Goal: Information Seeking & Learning: Learn about a topic

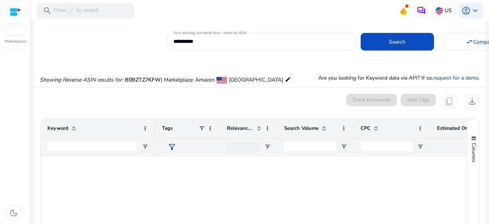
scroll to position [0, 125]
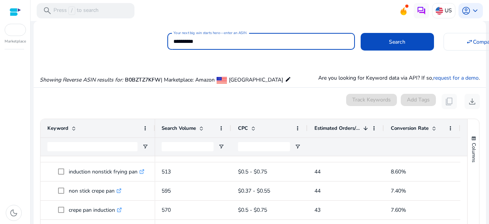
click at [184, 38] on input "**********" at bounding box center [262, 41] width 176 height 8
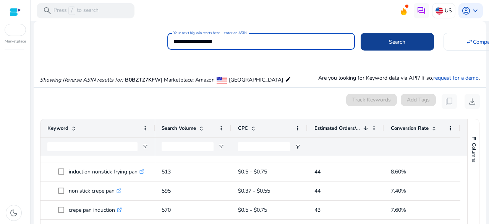
type input "**********"
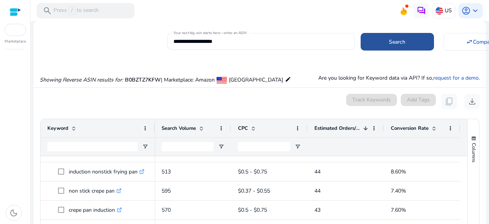
click at [389, 46] on span "Search" at bounding box center [397, 42] width 16 height 8
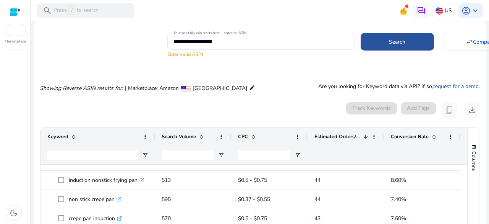
click at [366, 39] on span at bounding box center [397, 42] width 73 height 18
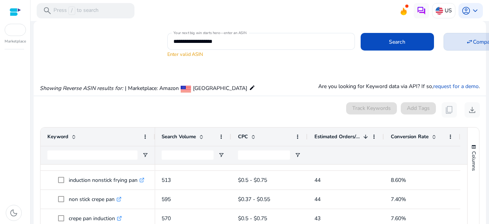
click at [446, 42] on span at bounding box center [480, 42] width 73 height 18
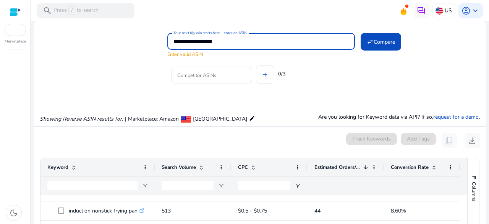
click at [203, 42] on input "**********" at bounding box center [262, 41] width 176 height 8
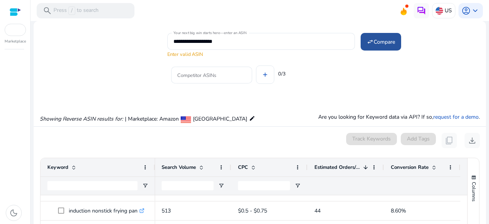
click at [377, 47] on span at bounding box center [381, 42] width 41 height 18
click at [16, 4] on div at bounding box center [15, 12] width 11 height 24
click at [13, 20] on div at bounding box center [15, 12] width 11 height 24
click at [11, 10] on div at bounding box center [15, 12] width 11 height 9
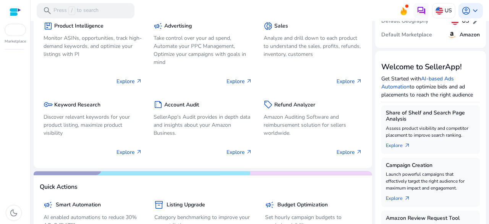
scroll to position [67, 0]
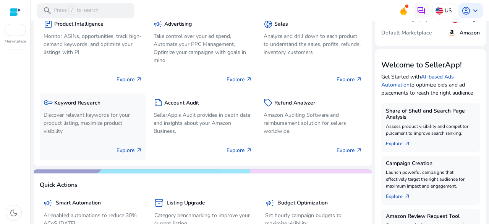
click at [83, 127] on p "Discover relevant keywords for your product listing, maximize product visibility" at bounding box center [93, 123] width 99 height 24
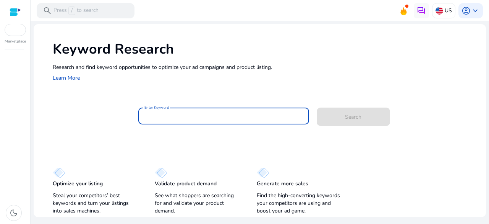
paste input "*****"
click at [190, 114] on input "*****" at bounding box center [224, 116] width 159 height 8
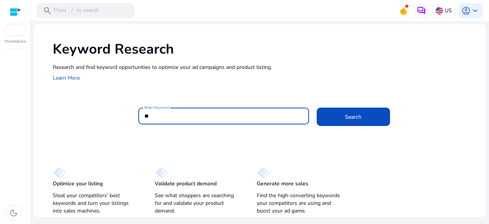
type input "*"
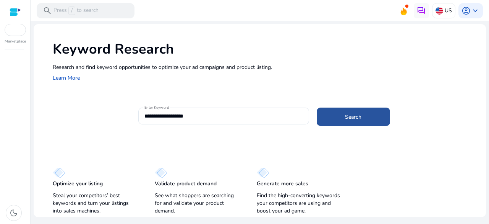
click at [327, 115] on span at bounding box center [353, 116] width 73 height 18
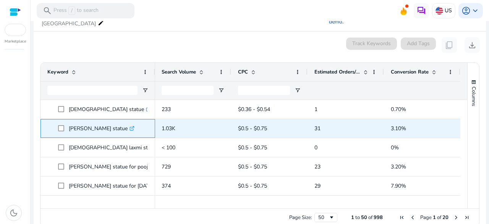
click at [90, 120] on p "[PERSON_NAME] statue .st0{fill:#2c8af8}" at bounding box center [102, 128] width 66 height 16
copy p "[PERSON_NAME] statue"
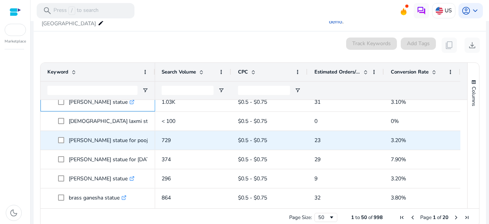
scroll to position [28, 0]
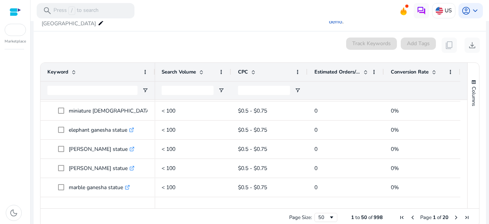
click at [364, 69] on span at bounding box center [366, 72] width 6 height 6
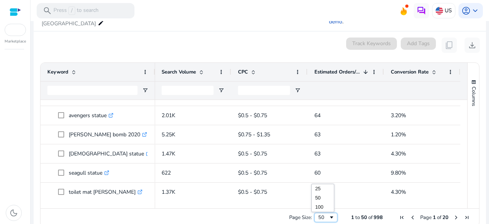
click at [324, 214] on div "50" at bounding box center [324, 217] width 10 height 7
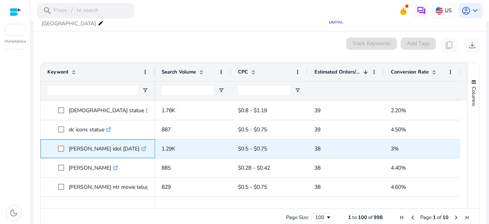
click at [73, 141] on p "[PERSON_NAME] idol [DATE] .st0{fill:#2c8af8}" at bounding box center [108, 149] width 78 height 16
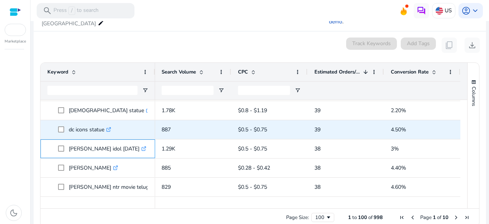
copy p "[PERSON_NAME] idol [DATE]"
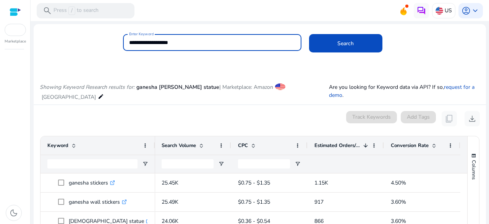
click at [164, 44] on input "**********" at bounding box center [212, 42] width 166 height 8
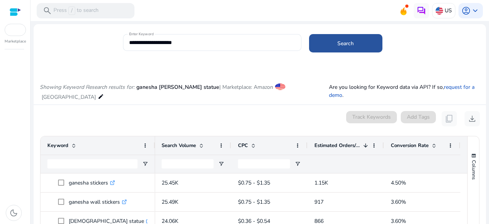
click at [348, 48] on span at bounding box center [345, 43] width 73 height 18
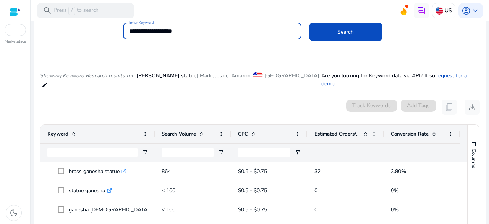
click at [157, 33] on input "**********" at bounding box center [212, 31] width 166 height 8
click at [309, 23] on button "Search" at bounding box center [345, 32] width 73 height 18
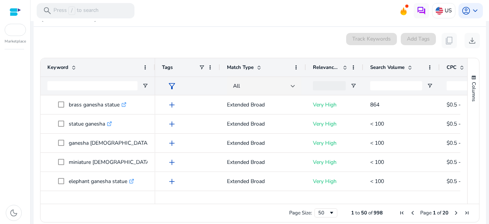
scroll to position [0, 0]
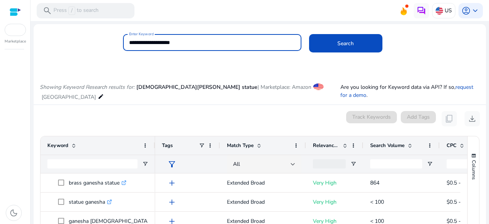
click at [155, 43] on input "**********" at bounding box center [212, 42] width 166 height 8
paste input "*"
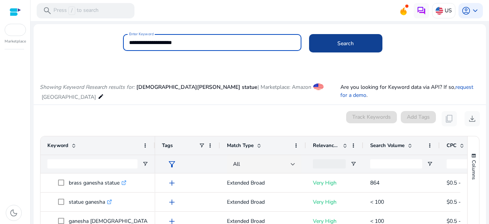
type input "**********"
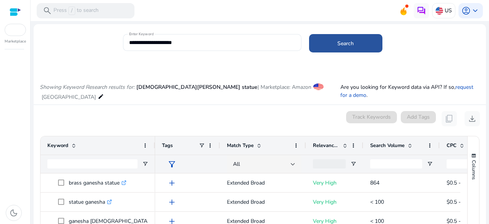
click at [320, 41] on span at bounding box center [345, 43] width 73 height 18
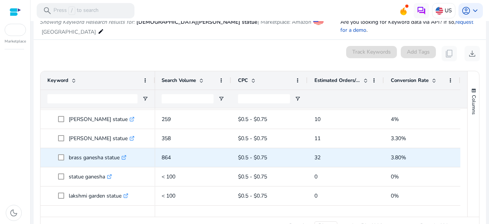
scroll to position [63, 0]
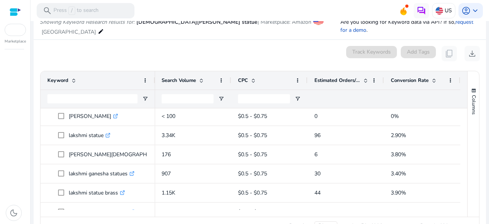
click at [363, 77] on span at bounding box center [366, 80] width 6 height 6
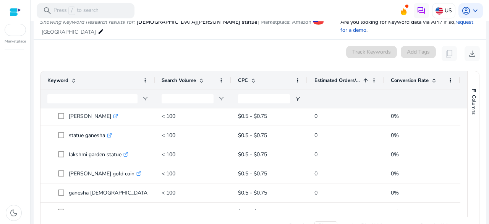
click at [363, 77] on span at bounding box center [366, 80] width 6 height 6
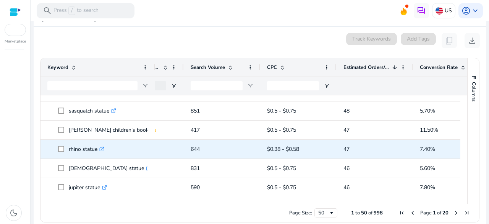
scroll to position [0, 177]
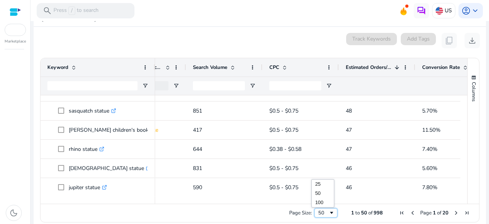
click at [329, 210] on span "Page Size" at bounding box center [332, 213] width 6 height 6
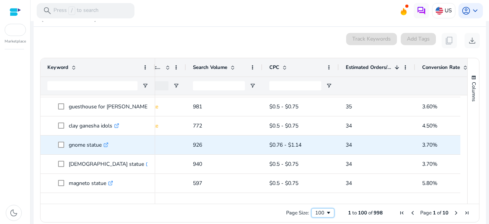
scroll to position [0, 0]
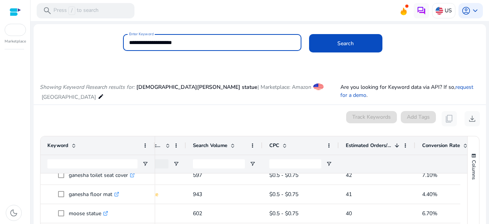
click at [146, 38] on input "**********" at bounding box center [212, 42] width 166 height 8
paste input
click at [146, 38] on input "**********" at bounding box center [212, 42] width 166 height 8
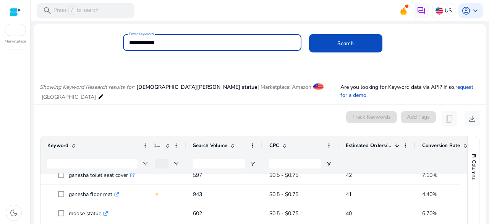
click at [309, 34] on button "Search" at bounding box center [345, 43] width 73 height 18
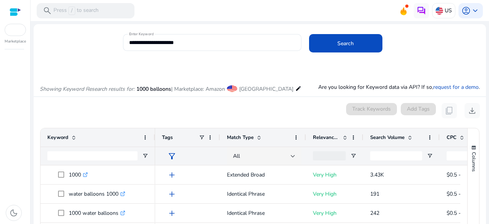
click at [185, 64] on mat-card "**********" at bounding box center [260, 46] width 453 height 37
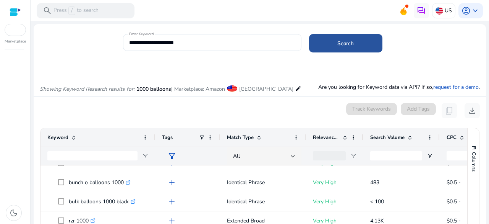
click at [332, 45] on span at bounding box center [345, 43] width 73 height 18
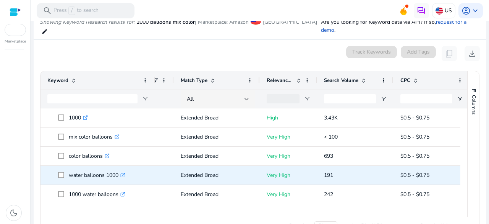
scroll to position [0, 63]
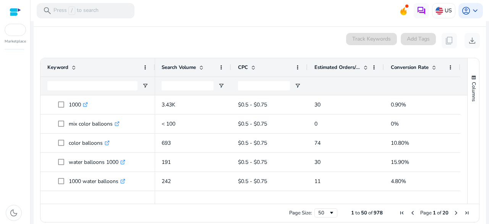
click at [363, 64] on span at bounding box center [366, 67] width 6 height 6
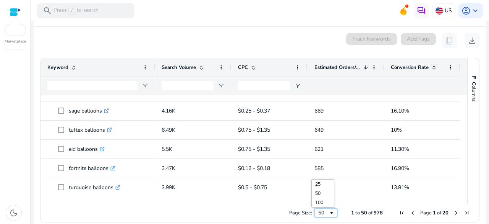
click at [319, 209] on div "50" at bounding box center [324, 212] width 10 height 7
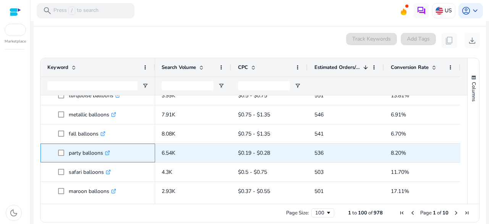
click at [79, 150] on p "party balloons .st0{fill:#2c8af8}" at bounding box center [89, 153] width 41 height 16
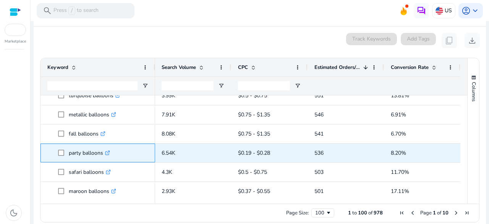
click at [79, 150] on p "party balloons .st0{fill:#2c8af8}" at bounding box center [89, 153] width 41 height 16
click at [77, 146] on p "party balloons .st0{fill:#2c8af8}" at bounding box center [89, 153] width 41 height 16
copy p "party balloons"
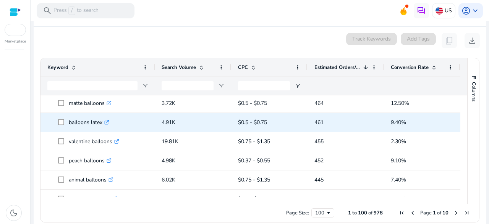
scroll to position [1110, 0]
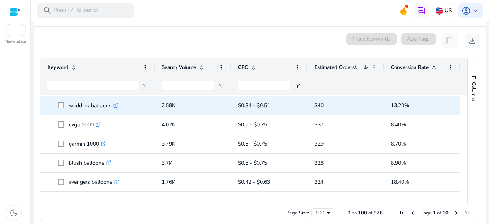
click at [98, 99] on p "wedding balloons .st0{fill:#2c8af8}" at bounding box center [94, 106] width 50 height 16
copy p "wedding balloons"
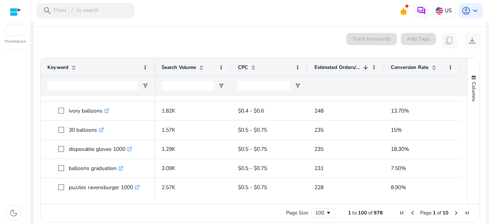
click at [464, 210] on span "Last Page" at bounding box center [467, 213] width 6 height 6
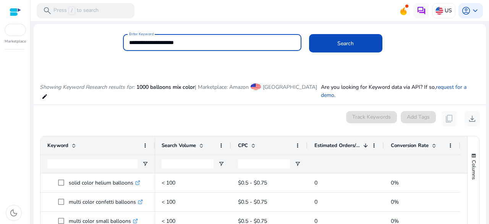
click at [132, 42] on input "**********" at bounding box center [212, 42] width 166 height 8
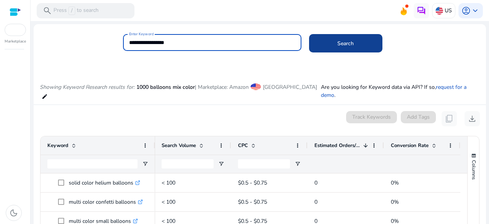
type input "**********"
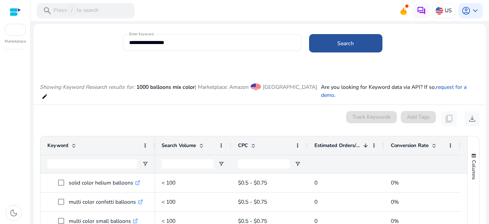
click at [353, 50] on span at bounding box center [345, 43] width 73 height 18
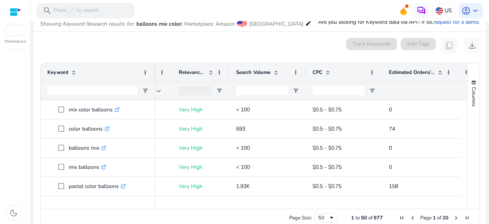
scroll to position [0, 136]
click at [437, 69] on span at bounding box center [439, 72] width 6 height 6
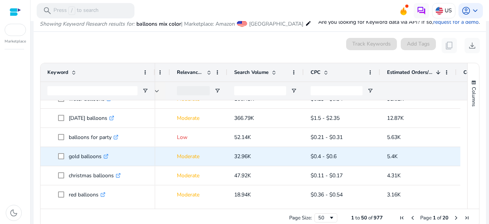
scroll to position [20, 0]
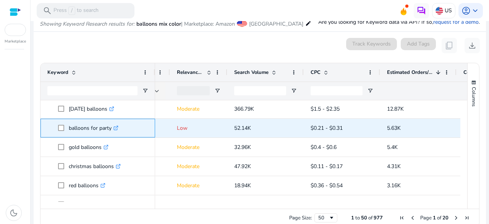
click at [86, 127] on p "balloons for party .st0{fill:#2c8af8}" at bounding box center [94, 128] width 50 height 16
copy p "balloons for party"
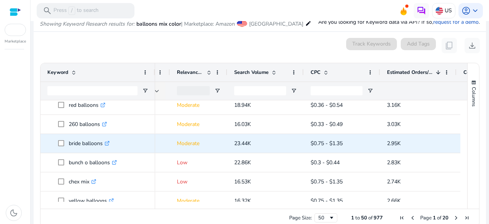
scroll to position [0, 0]
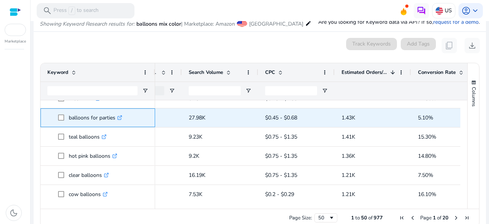
click at [79, 120] on p "balloons for parties .st0{fill:#2c8af8}" at bounding box center [96, 118] width 54 height 16
copy p "balloons for parties"
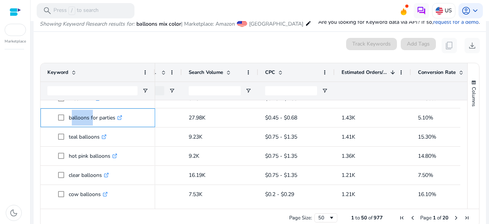
copy p "balloons for parties"
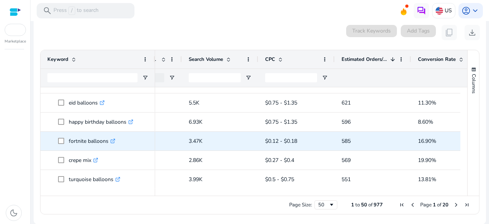
scroll to position [854, 0]
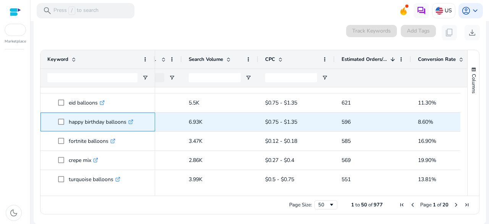
click at [93, 119] on p "happy birthday balloons .st0{fill:#2c8af8}" at bounding box center [101, 122] width 65 height 16
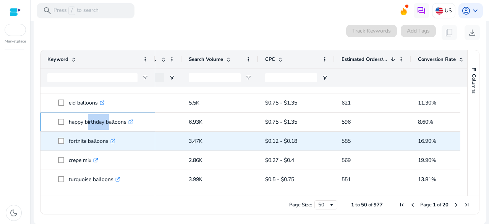
copy p "happy birthday balloons"
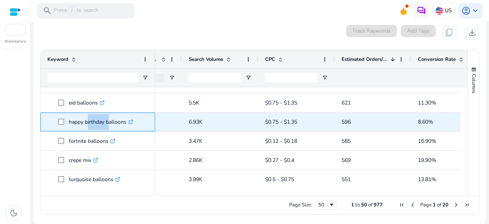
click at [98, 120] on p "happy birthday balloons .st0{fill:#2c8af8}" at bounding box center [101, 122] width 65 height 16
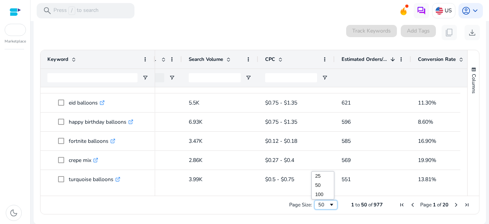
click at [329, 204] on span "Page Size" at bounding box center [332, 205] width 6 height 6
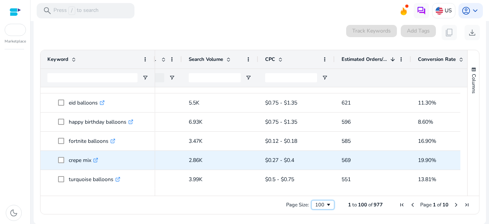
scroll to position [891, 0]
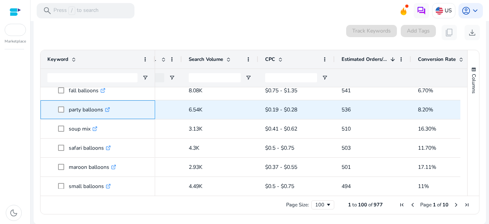
click at [70, 111] on p "party balloons .st0{fill:#2c8af8}" at bounding box center [89, 110] width 41 height 16
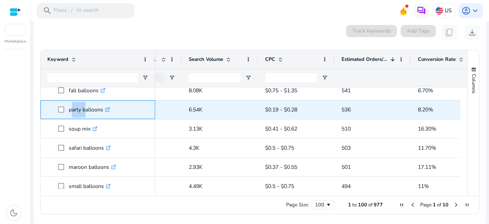
click at [70, 111] on p "party balloons .st0{fill:#2c8af8}" at bounding box center [89, 110] width 41 height 16
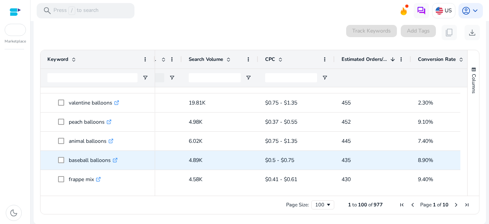
scroll to position [1216, 0]
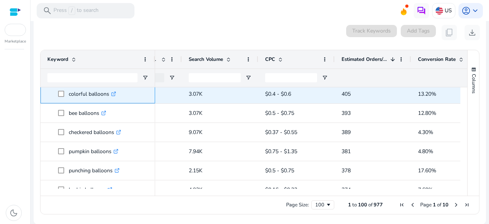
click at [83, 95] on p "colorful balloons .st0{fill:#2c8af8}" at bounding box center [92, 94] width 47 height 16
copy p "colorful balloons"
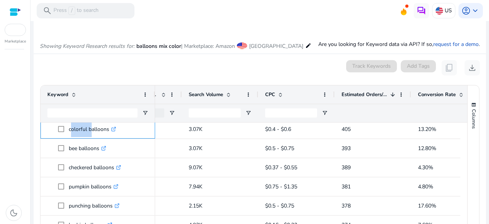
scroll to position [42, 0]
